Goal: Entertainment & Leisure: Consume media (video, audio)

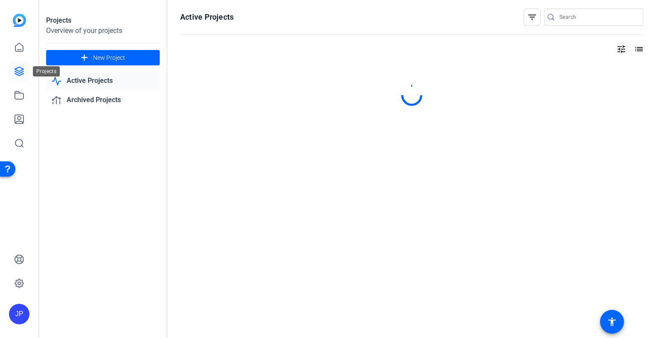
click at [20, 73] on icon at bounding box center [19, 71] width 9 height 9
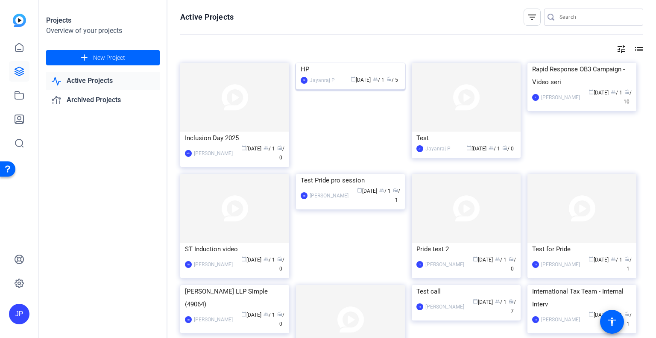
click at [357, 63] on img at bounding box center [350, 63] width 109 height 0
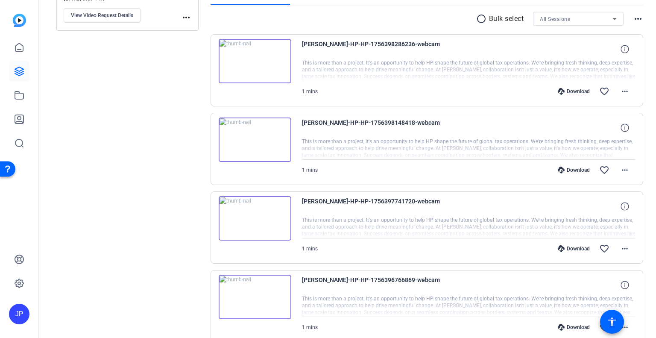
scroll to position [102, 0]
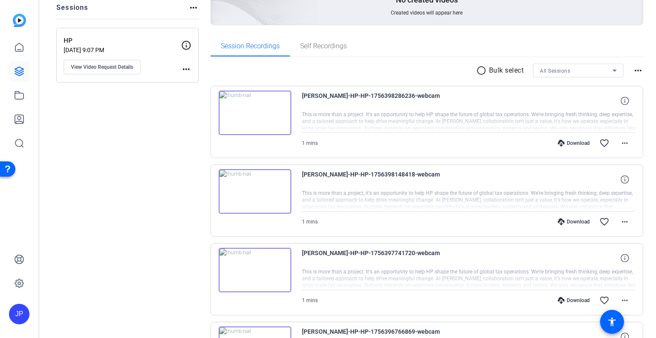
click at [133, 215] on div "Sessions Scripts Sessions more_horiz HP [DATE] 9:07 PM View Video Request Detai…" at bounding box center [127, 230] width 142 height 540
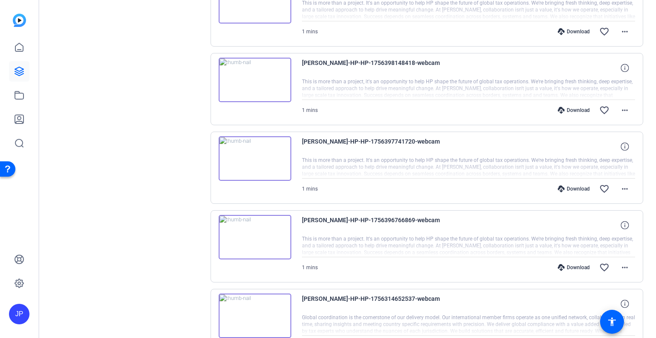
scroll to position [128, 0]
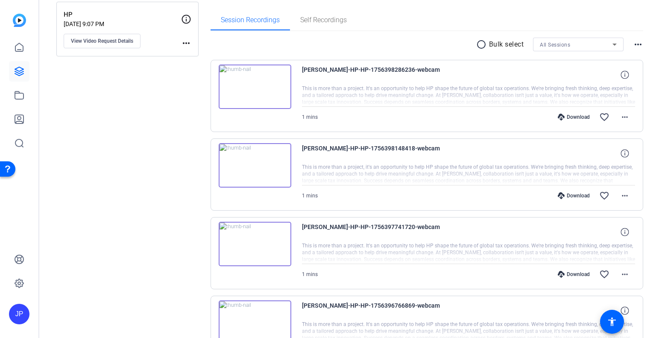
click at [252, 88] on img at bounding box center [255, 87] width 73 height 44
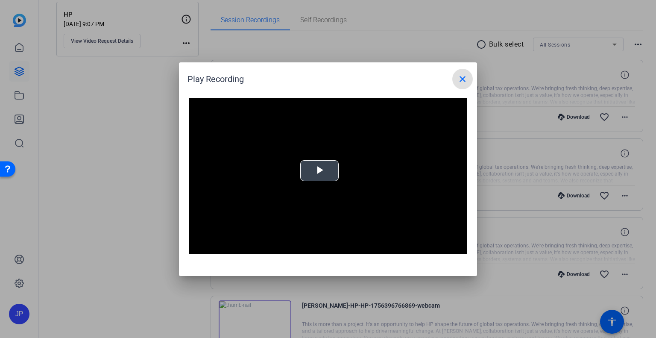
click at [320, 170] on span "Video Player" at bounding box center [320, 170] width 0 height 0
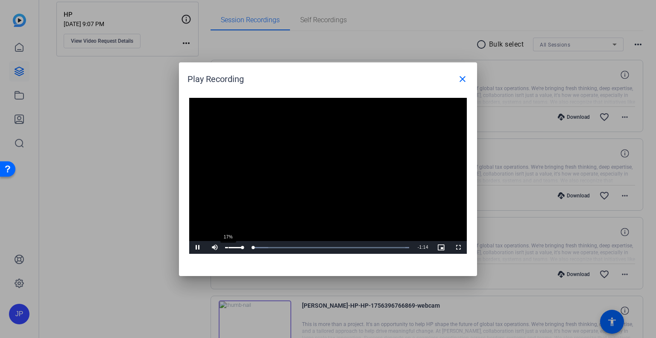
click at [228, 246] on div "17%" at bounding box center [233, 247] width 21 height 13
click at [229, 247] on div "27%" at bounding box center [234, 247] width 18 height 1
click at [462, 83] on mat-icon "close" at bounding box center [463, 79] width 10 height 10
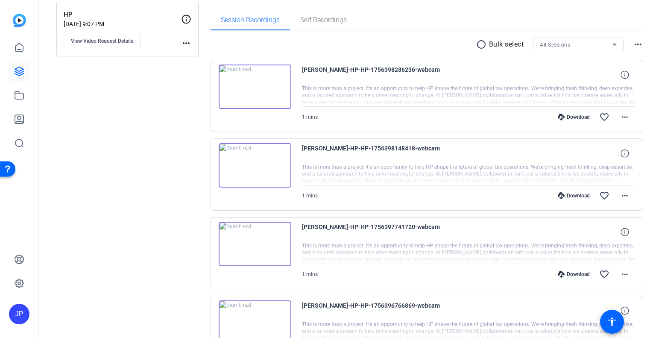
click at [259, 165] on img at bounding box center [255, 165] width 73 height 44
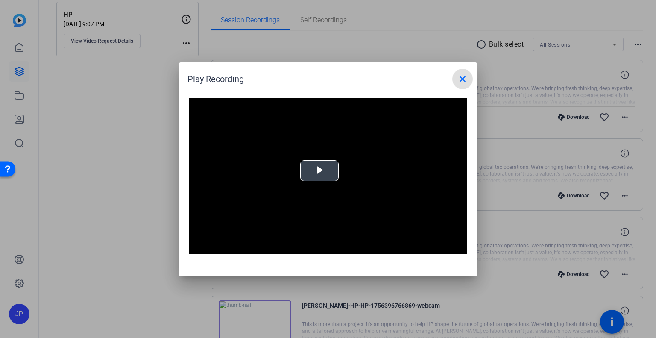
click at [320, 170] on span "Video Player" at bounding box center [320, 170] width 0 height 0
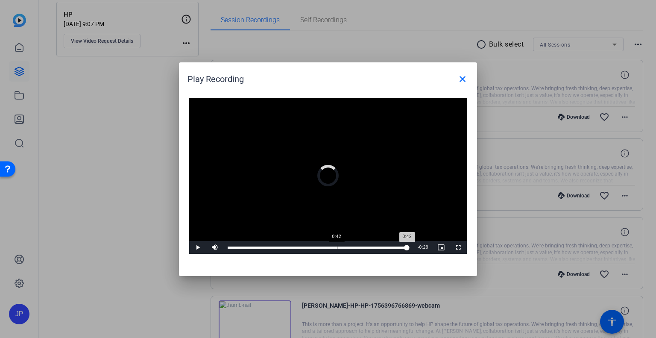
click at [337, 244] on div "Loaded : 100.00% 0:42 0:42" at bounding box center [318, 247] width 190 height 13
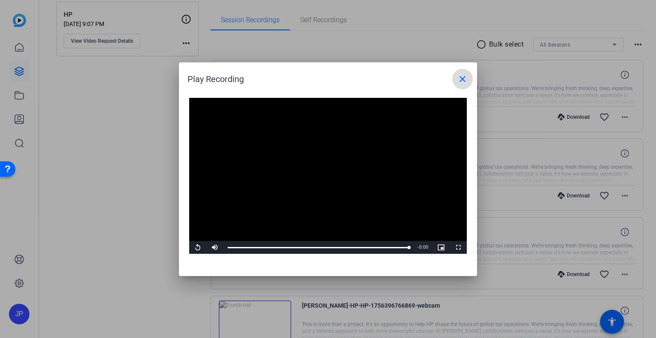
click at [460, 78] on mat-icon "close" at bounding box center [463, 79] width 10 height 10
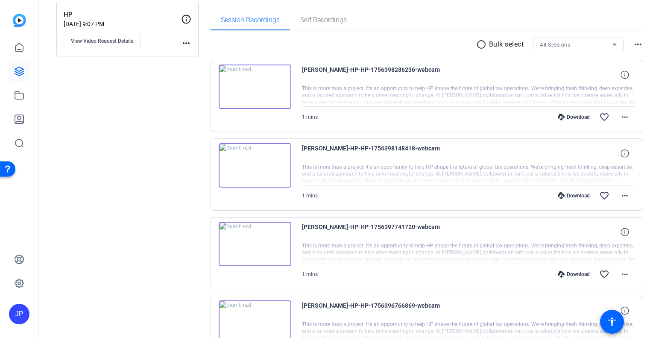
click at [259, 242] on img at bounding box center [255, 244] width 73 height 44
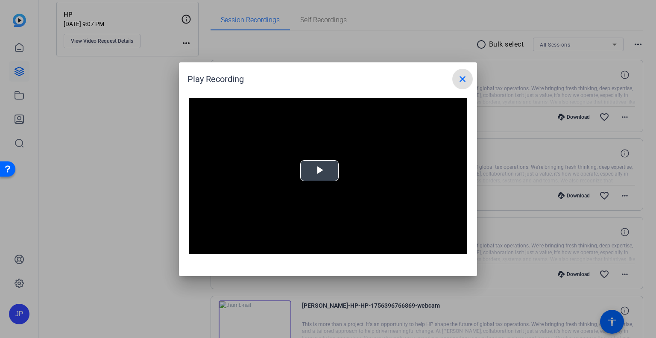
click at [320, 170] on span "Video Player" at bounding box center [320, 170] width 0 height 0
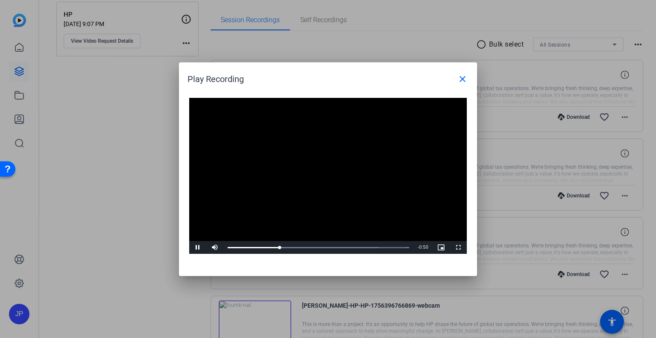
click at [398, 159] on video "Video Player" at bounding box center [328, 176] width 278 height 156
click at [196, 247] on span "Video Player" at bounding box center [197, 247] width 17 height 0
click at [463, 82] on mat-icon "close" at bounding box center [463, 79] width 10 height 10
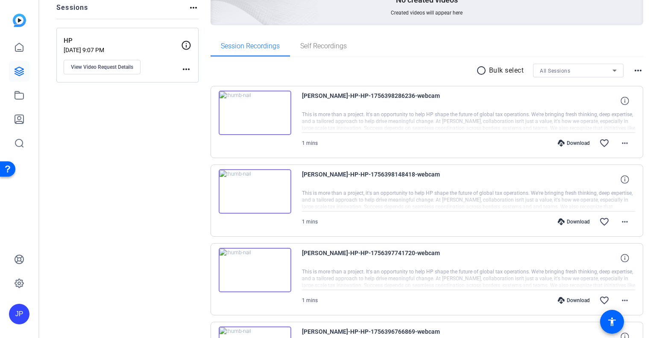
scroll to position [230, 0]
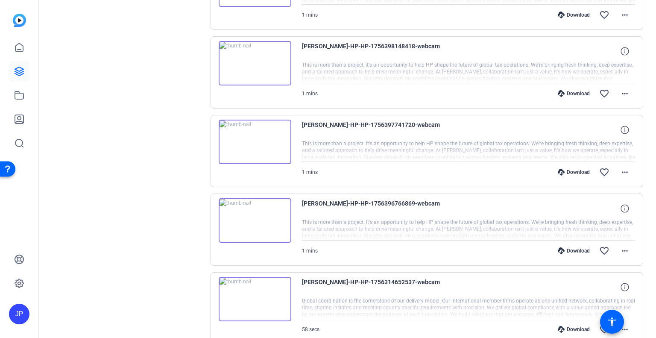
click at [250, 220] on img at bounding box center [255, 220] width 73 height 44
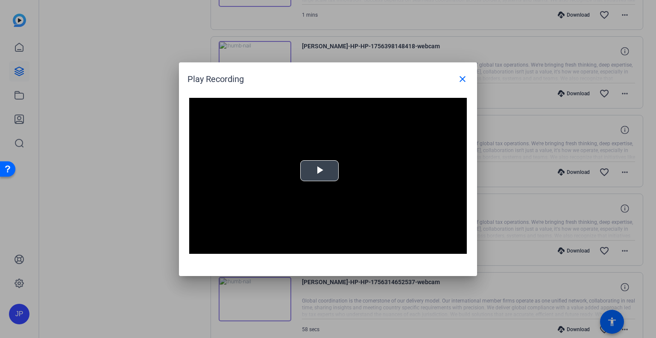
click at [320, 170] on span "Video Player" at bounding box center [320, 170] width 0 height 0
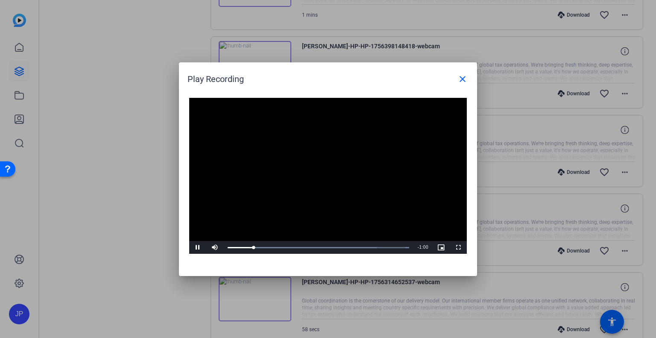
click at [350, 155] on video "Video Player" at bounding box center [328, 176] width 278 height 156
drag, startPoint x: 198, startPoint y: 246, endPoint x: 210, endPoint y: 244, distance: 12.1
click at [198, 247] on span "Video Player" at bounding box center [197, 247] width 17 height 0
click at [350, 170] on video "Video Player" at bounding box center [328, 176] width 278 height 156
click at [334, 164] on video "Video Player" at bounding box center [328, 176] width 278 height 156
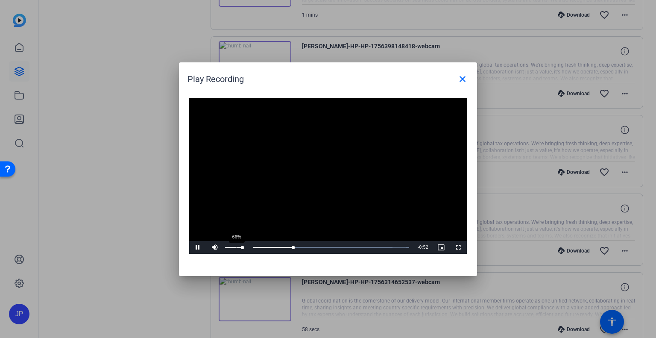
click at [236, 247] on div "66%" at bounding box center [234, 247] width 18 height 1
click at [461, 82] on mat-icon "close" at bounding box center [463, 79] width 10 height 10
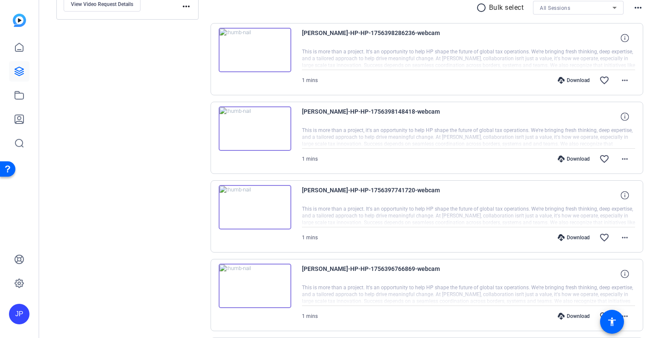
scroll to position [273, 0]
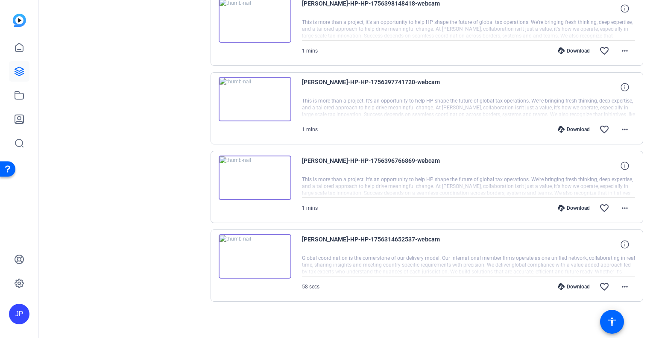
click at [260, 177] on img at bounding box center [255, 178] width 73 height 44
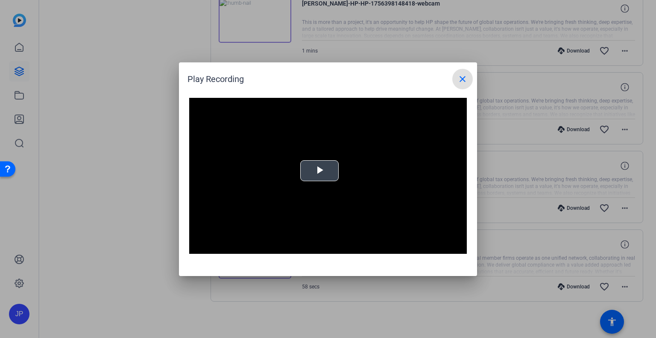
click at [320, 170] on span "Video Player" at bounding box center [320, 170] width 0 height 0
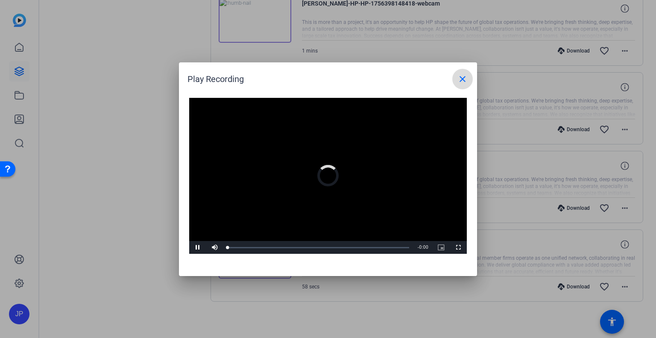
click at [458, 79] on mat-icon "close" at bounding box center [463, 79] width 10 height 10
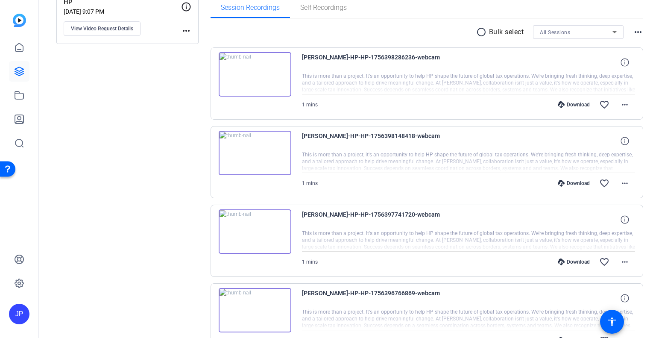
scroll to position [145, 0]
